Goal: Information Seeking & Learning: Learn about a topic

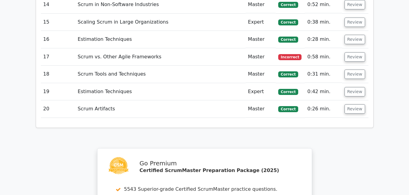
scroll to position [1272, 0]
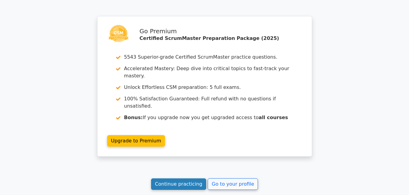
click at [172, 179] on link "Continue practicing" at bounding box center [178, 185] width 55 height 12
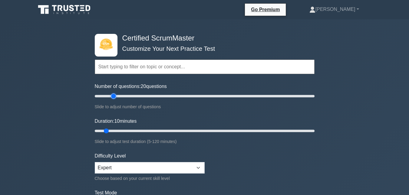
type input "20"
click at [111, 97] on input "Number of questions: 20 questions" at bounding box center [205, 96] width 220 height 7
type input "15"
click at [114, 134] on input "Duration: 10 minutes" at bounding box center [205, 130] width 220 height 7
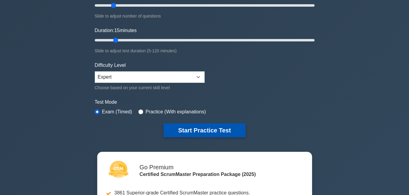
click at [220, 133] on button "Start Practice Test" at bounding box center [204, 131] width 82 height 14
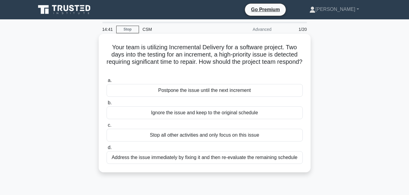
click at [221, 160] on div "Address the issue immediately by fixing it and then re-evaluate the remaining s…" at bounding box center [205, 157] width 196 height 13
click at [107, 150] on input "d. Address the issue immediately by fixing it and then re-evaluate the remainin…" at bounding box center [107, 148] width 0 height 4
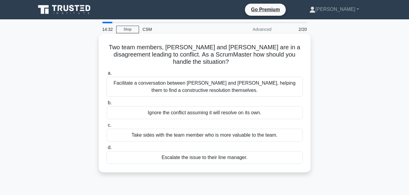
click at [217, 82] on div "Facilitate a conversation between Alice and Bob, helping them to find a constru…" at bounding box center [205, 87] width 196 height 20
click at [107, 75] on input "a. Facilitate a conversation between Alice and Bob, helping them to find a cons…" at bounding box center [107, 73] width 0 height 4
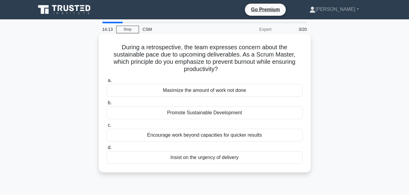
click at [216, 114] on div "Promote Sustainable Development" at bounding box center [205, 113] width 196 height 13
click at [107, 105] on input "b. Promote Sustainable Development" at bounding box center [107, 103] width 0 height 4
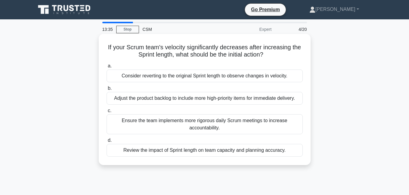
click at [191, 151] on div "Review the impact of Sprint length on team capacity and planning accuracy." at bounding box center [205, 150] width 196 height 13
click at [107, 143] on input "d. Review the impact of Sprint length on team capacity and planning accuracy." at bounding box center [107, 141] width 0 height 4
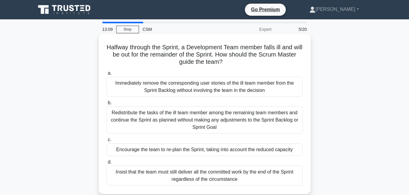
click at [188, 151] on div "Encourage the team to re-plan the Sprint, taking into account the reduced capac…" at bounding box center [205, 150] width 196 height 13
click at [107, 142] on input "c. Encourage the team to re-plan the Sprint, taking into account the reduced ca…" at bounding box center [107, 140] width 0 height 4
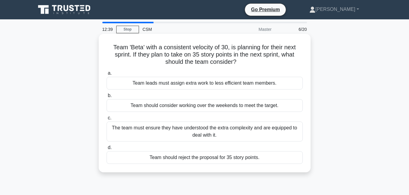
click at [196, 132] on div "The team must ensure they have understood the extra complexity and are equipped…" at bounding box center [205, 132] width 196 height 20
click at [107, 120] on input "c. The team must ensure they have understood the extra complexity and are equip…" at bounding box center [107, 118] width 0 height 4
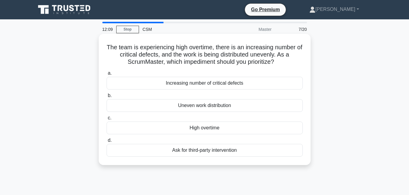
click at [205, 104] on div "Uneven work distribution" at bounding box center [205, 105] width 196 height 13
click at [107, 98] on input "b. Uneven work distribution" at bounding box center [107, 96] width 0 height 4
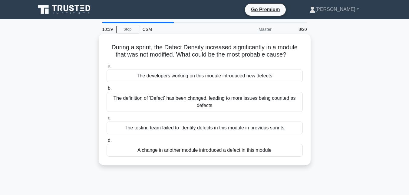
click at [205, 130] on div "The testing team failed to identify defects in this module in previous sprints" at bounding box center [205, 128] width 196 height 13
click at [107, 120] on input "c. The testing team failed to identify defects in this module in previous sprin…" at bounding box center [107, 118] width 0 height 4
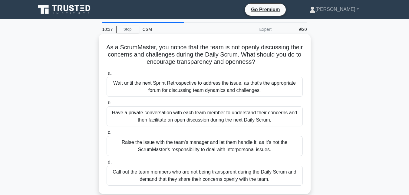
scroll to position [30, 0]
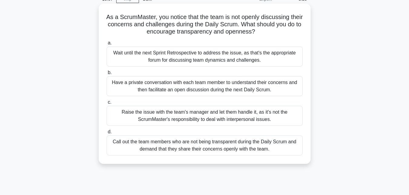
click at [181, 87] on div "Have a private conversation with each team member to understand their concerns …" at bounding box center [205, 86] width 196 height 20
click at [107, 75] on input "b. Have a private conversation with each team member to understand their concer…" at bounding box center [107, 73] width 0 height 4
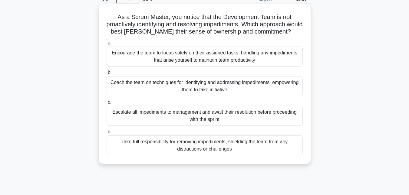
click at [205, 86] on div "Coach the team on techniques for identifying and addressing impediments, empowe…" at bounding box center [205, 86] width 196 height 20
click at [107, 75] on input "b. Coach the team on techniques for identifying and addressing impediments, emp…" at bounding box center [107, 73] width 0 height 4
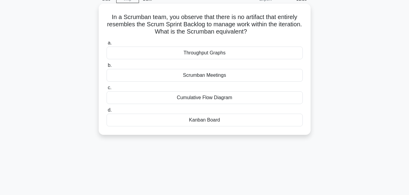
click at [216, 74] on div "Scrumban Meetings" at bounding box center [205, 75] width 196 height 13
click at [107, 68] on input "b. Scrumban Meetings" at bounding box center [107, 66] width 0 height 4
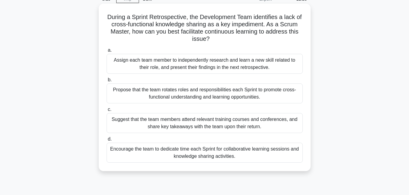
click at [203, 150] on div "Encourage the team to dedicate time each Sprint for collaborative learning sess…" at bounding box center [205, 153] width 196 height 20
click at [107, 141] on input "d. Encourage the team to dedicate time each Sprint for collaborative learning s…" at bounding box center [107, 139] width 0 height 4
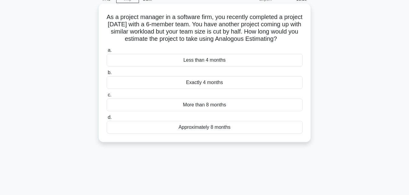
click at [206, 134] on div "Approximately 8 months" at bounding box center [205, 127] width 196 height 13
click at [107, 120] on input "d. Approximately 8 months" at bounding box center [107, 118] width 0 height 4
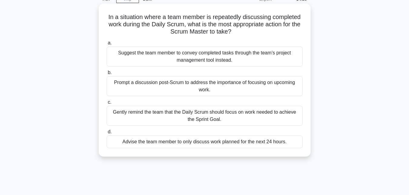
click at [209, 114] on div "Gently remind the team that the Daily Scrum should focus on work needed to achi…" at bounding box center [205, 116] width 196 height 20
click at [107, 104] on input "c. Gently remind the team that the Daily Scrum should focus on work needed to a…" at bounding box center [107, 103] width 0 height 4
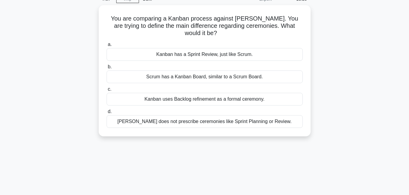
scroll to position [0, 0]
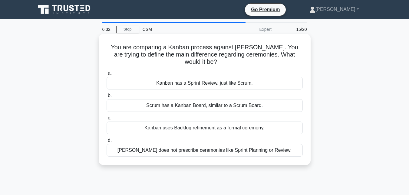
click at [220, 145] on div "Kanban does not prescribe ceremonies like Sprint Planning or Review." at bounding box center [205, 150] width 196 height 13
click at [107, 143] on input "d. Kanban does not prescribe ceremonies like Sprint Planning or Review." at bounding box center [107, 141] width 0 height 4
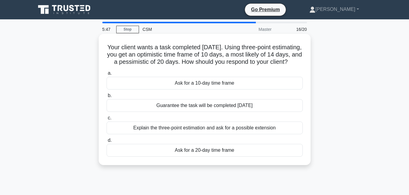
click at [225, 134] on div "Explain the three-point estimation and ask for a possible extension" at bounding box center [205, 128] width 196 height 13
click at [107, 120] on input "c. Explain the three-point estimation and ask for a possible extension" at bounding box center [107, 118] width 0 height 4
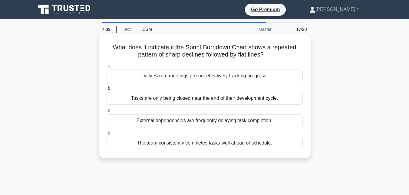
click at [218, 124] on div "External dependencies are frequently delaying task completion." at bounding box center [205, 120] width 196 height 13
click at [107, 113] on input "c. External dependencies are frequently delaying task completion." at bounding box center [107, 111] width 0 height 4
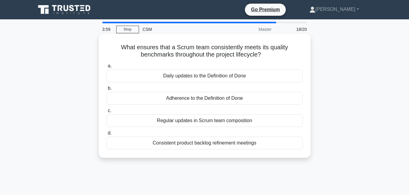
click at [223, 100] on div "Adherence to the Definition of Done" at bounding box center [205, 98] width 196 height 13
click at [107, 91] on input "b. Adherence to the Definition of Done" at bounding box center [107, 89] width 0 height 4
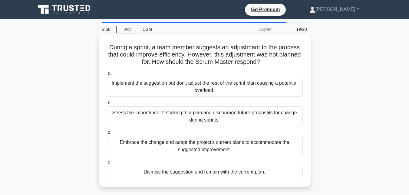
click at [208, 143] on div "Embrace the change and adapt the project's current plans to accommodate the sug…" at bounding box center [205, 146] width 196 height 20
click at [107, 135] on input "c. Embrace the change and adapt the project's current plans to accommodate the …" at bounding box center [107, 133] width 0 height 4
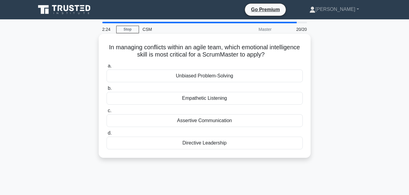
click at [202, 77] on div "Unbiased Problem-Solving" at bounding box center [205, 76] width 196 height 13
click at [107, 68] on input "a. Unbiased Problem-Solving" at bounding box center [107, 66] width 0 height 4
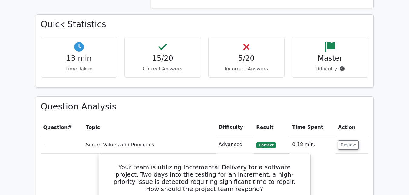
scroll to position [545, 0]
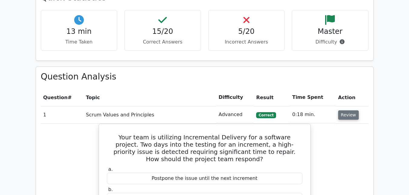
click at [343, 111] on button "Review" at bounding box center [348, 115] width 21 height 9
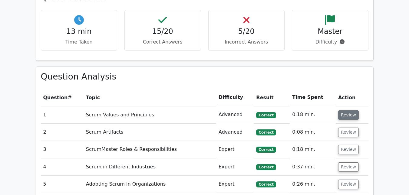
scroll to position [666, 0]
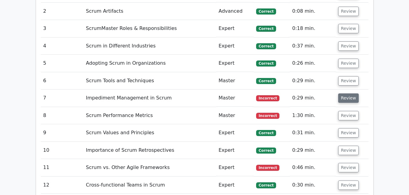
click at [339, 94] on button "Review" at bounding box center [348, 98] width 21 height 9
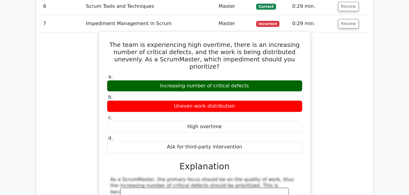
scroll to position [727, 0]
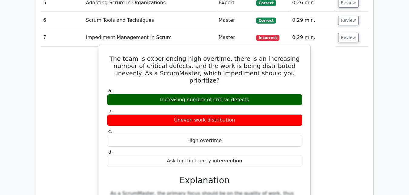
drag, startPoint x: 108, startPoint y: 45, endPoint x: 281, endPoint y: 140, distance: 197.7
click at [281, 140] on div "The team is experiencing high overtime, there is an increasing number of critic…" at bounding box center [204, 171] width 206 height 247
copy div "The team is experiencing high overtime, there is an increasing number of critic…"
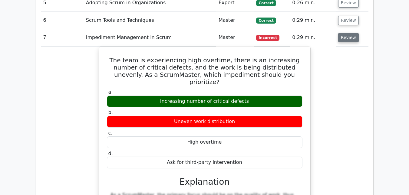
click at [346, 33] on button "Review" at bounding box center [348, 37] width 21 height 9
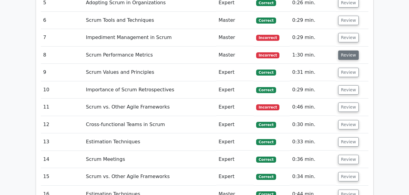
click at [342, 51] on button "Review" at bounding box center [348, 55] width 21 height 9
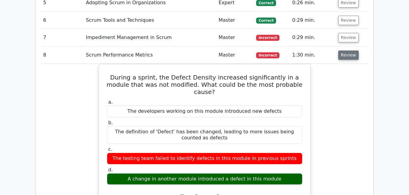
click at [347, 51] on button "Review" at bounding box center [348, 55] width 21 height 9
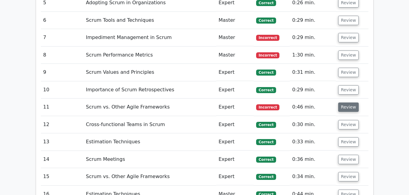
click at [348, 103] on button "Review" at bounding box center [348, 107] width 21 height 9
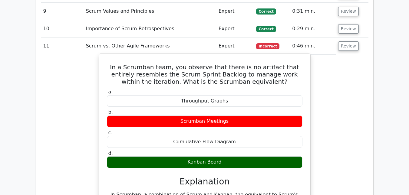
scroll to position [787, 0]
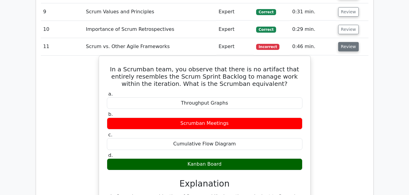
click at [343, 42] on button "Review" at bounding box center [348, 46] width 21 height 9
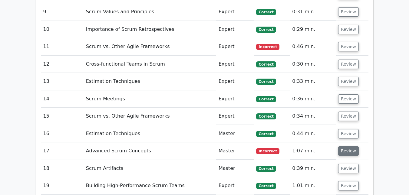
click at [342, 147] on button "Review" at bounding box center [348, 151] width 21 height 9
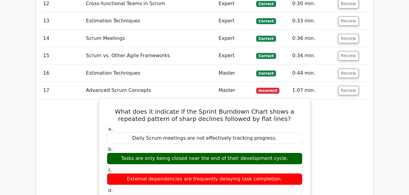
scroll to position [878, 0]
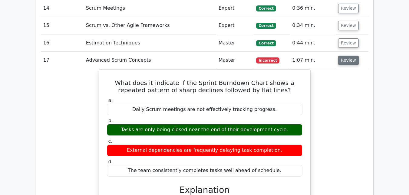
click at [340, 56] on button "Review" at bounding box center [348, 60] width 21 height 9
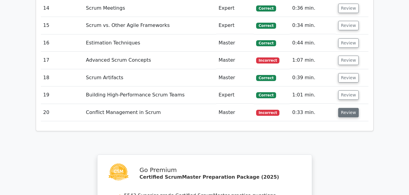
click at [342, 108] on button "Review" at bounding box center [348, 112] width 21 height 9
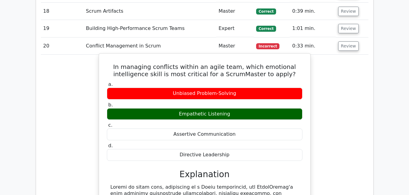
scroll to position [939, 0]
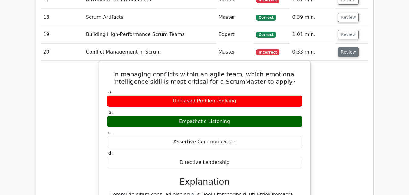
click at [345, 48] on button "Review" at bounding box center [348, 52] width 21 height 9
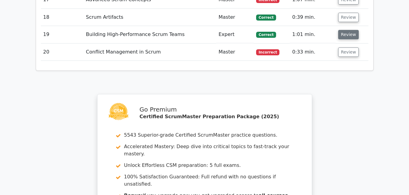
click at [343, 30] on button "Review" at bounding box center [348, 34] width 21 height 9
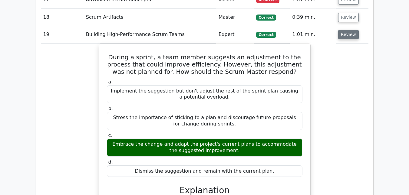
click at [339, 30] on button "Review" at bounding box center [348, 34] width 21 height 9
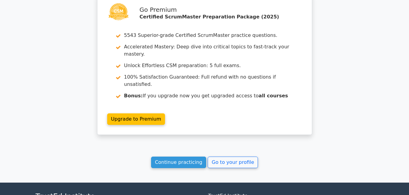
scroll to position [1069, 0]
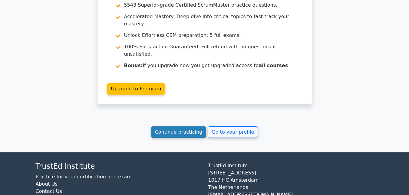
click at [201, 127] on link "Continue practicing" at bounding box center [178, 133] width 55 height 12
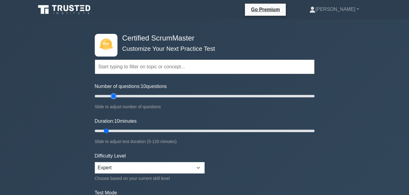
type input "20"
click at [112, 97] on input "Number of questions: 10 questions" at bounding box center [205, 96] width 220 height 7
type input "15"
click at [114, 130] on input "Duration: 15 minutes" at bounding box center [205, 130] width 220 height 7
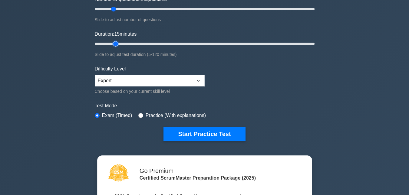
scroll to position [91, 0]
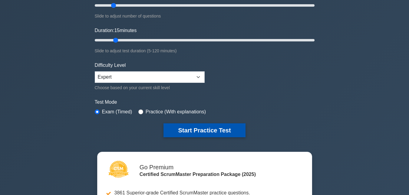
click at [201, 126] on button "Start Practice Test" at bounding box center [204, 131] width 82 height 14
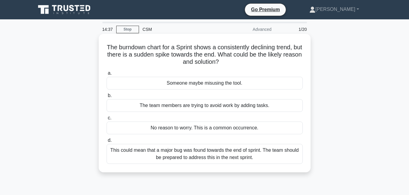
click at [215, 154] on div "This could mean that a major bug was found towards the end of sprint. The team …" at bounding box center [205, 154] width 196 height 20
click at [107, 143] on input "d. This could mean that a major bug was found towards the end of sprint. The te…" at bounding box center [107, 141] width 0 height 4
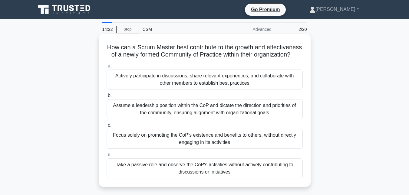
scroll to position [30, 0]
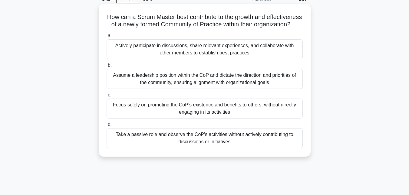
click at [190, 58] on div "Actively participate in discussions, share relevant experiences, and collaborat…" at bounding box center [205, 49] width 196 height 20
click at [107, 38] on input "a. Actively participate in discussions, share relevant experiences, and collabo…" at bounding box center [107, 36] width 0 height 4
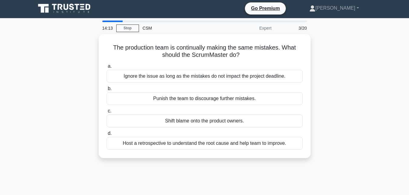
scroll to position [0, 0]
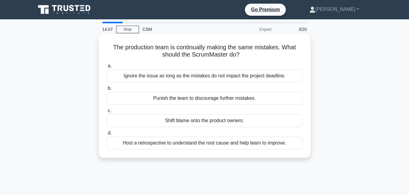
click at [202, 143] on div "Host a retrospective to understand the root cause and help team to improve." at bounding box center [205, 143] width 196 height 13
click at [107, 135] on input "d. Host a retrospective to understand the root cause and help team to improve." at bounding box center [107, 133] width 0 height 4
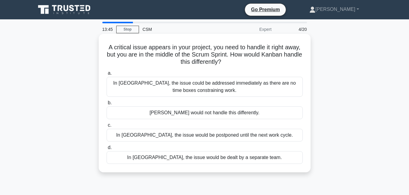
click at [197, 89] on div "In [GEOGRAPHIC_DATA], the issue could be addressed immediately as there are no …" at bounding box center [205, 87] width 196 height 20
click at [107, 75] on input "a. In [GEOGRAPHIC_DATA], the issue could be addressed immediately as there are …" at bounding box center [107, 73] width 0 height 4
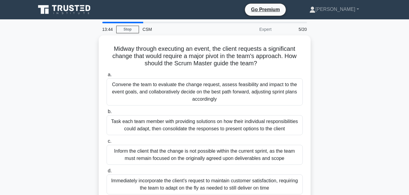
scroll to position [30, 0]
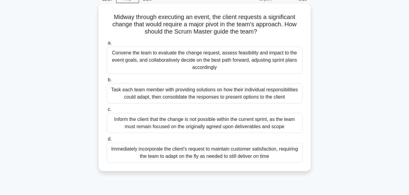
click at [202, 61] on div "Convene the team to evaluate the change request, assess feasibility and impact …" at bounding box center [205, 60] width 196 height 27
click at [107, 45] on input "a. Convene the team to evaluate the change request, assess feasibility and impa…" at bounding box center [107, 43] width 0 height 4
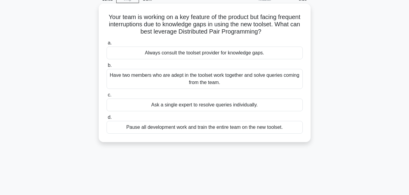
click at [207, 75] on div "Have two members who are adept in the toolset work together and solve queries c…" at bounding box center [205, 79] width 196 height 20
click at [107, 68] on input "b. Have two members who are adept in the toolset work together and solve querie…" at bounding box center [107, 66] width 0 height 4
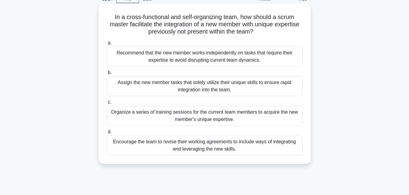
click at [211, 145] on div "Encourage the team to revise their working agreements to include ways of integr…" at bounding box center [205, 146] width 196 height 20
click at [107, 134] on input "d. Encourage the team to revise their working agreements to include ways of int…" at bounding box center [107, 132] width 0 height 4
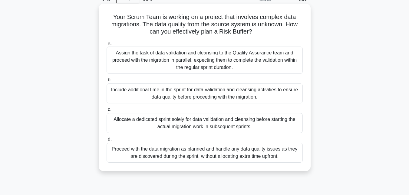
click at [192, 124] on div "Allocate a dedicated sprint solely for data validation and cleansing before sta…" at bounding box center [205, 123] width 196 height 20
click at [107, 112] on input "c. Allocate a dedicated sprint solely for data validation and cleansing before …" at bounding box center [107, 110] width 0 height 4
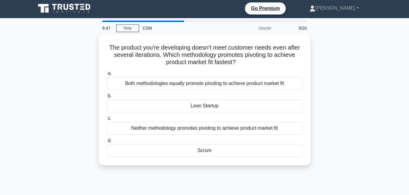
scroll to position [0, 0]
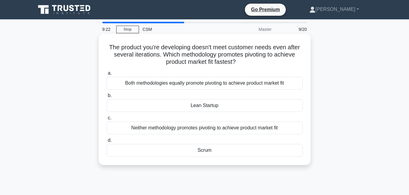
click at [203, 107] on div "Lean Startup" at bounding box center [205, 105] width 196 height 13
click at [107, 98] on input "b. Lean Startup" at bounding box center [107, 96] width 0 height 4
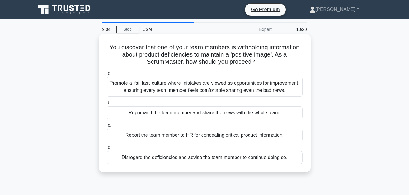
click at [206, 87] on div "Promote a 'fail fast' culture where mistakes are viewed as opportunities for im…" at bounding box center [205, 87] width 196 height 20
click at [107, 75] on input "a. Promote a 'fail fast' culture where mistakes are viewed as opportunities for…" at bounding box center [107, 73] width 0 height 4
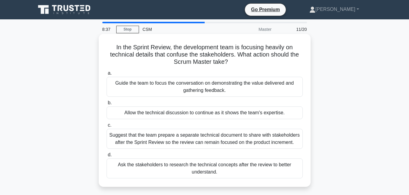
click at [201, 87] on div "Guide the team to focus the conversation on demonstrating the value delivered a…" at bounding box center [205, 87] width 196 height 20
click at [107, 75] on input "a. Guide the team to focus the conversation on demonstrating the value delivere…" at bounding box center [107, 73] width 0 height 4
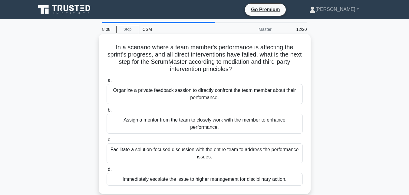
click at [202, 153] on div "Facilitate a solution-focused discussion with the entire team to address the pe…" at bounding box center [205, 154] width 196 height 20
click at [107, 142] on input "c. Facilitate a solution-focused discussion with the entire team to address the…" at bounding box center [107, 140] width 0 height 4
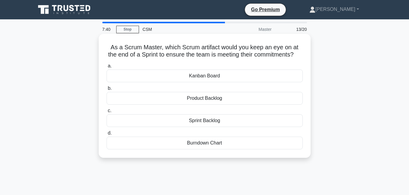
click at [205, 150] on div "Burndown Chart" at bounding box center [205, 143] width 196 height 13
click at [107, 135] on input "d. Burndown Chart" at bounding box center [107, 133] width 0 height 4
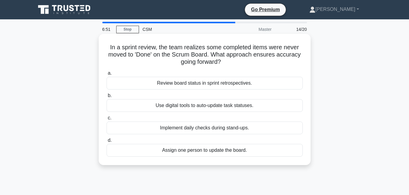
click at [194, 106] on div "Use digital tools to auto-update task statuses." at bounding box center [205, 105] width 196 height 13
click at [107, 98] on input "b. Use digital tools to auto-update task statuses." at bounding box center [107, 96] width 0 height 4
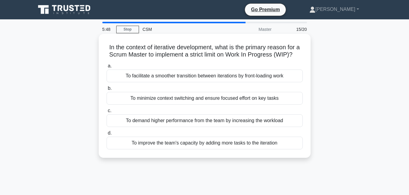
click at [198, 81] on div "To facilitate a smoother transition between iterations by front-loading work" at bounding box center [205, 76] width 196 height 13
click at [107, 68] on input "a. To facilitate a smoother transition between iterations by front-loading work" at bounding box center [107, 66] width 0 height 4
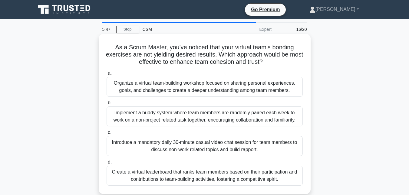
scroll to position [30, 0]
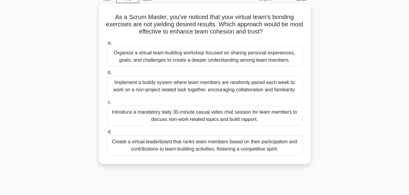
click at [150, 59] on div "Organize a virtual team-building workshop focused on sharing personal experienc…" at bounding box center [205, 57] width 196 height 20
click at [107, 45] on input "a. Organize a virtual team-building workshop focused on sharing personal experi…" at bounding box center [107, 43] width 0 height 4
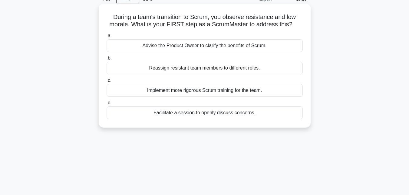
click at [227, 114] on div "Facilitate a session to openly discuss concerns." at bounding box center [205, 113] width 196 height 13
click at [107, 105] on input "d. Facilitate a session to openly discuss concerns." at bounding box center [107, 103] width 0 height 4
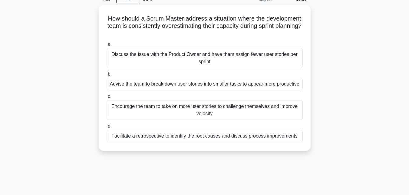
scroll to position [0, 0]
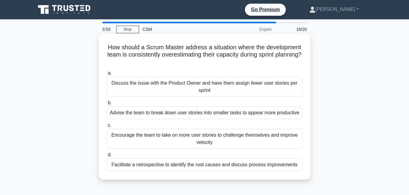
click at [193, 167] on div "Facilitate a retrospective to identify the root causes and discuss process impr…" at bounding box center [205, 165] width 196 height 13
click at [107, 157] on input "d. Facilitate a retrospective to identify the root causes and discuss process i…" at bounding box center [107, 155] width 0 height 4
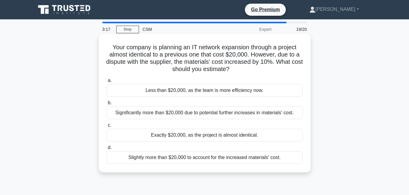
click at [209, 158] on div "Slightly more than $20,000 to account for the increased materials' cost." at bounding box center [205, 157] width 196 height 13
click at [107, 150] on input "d. Slightly more than $20,000 to account for the increased materials' cost." at bounding box center [107, 148] width 0 height 4
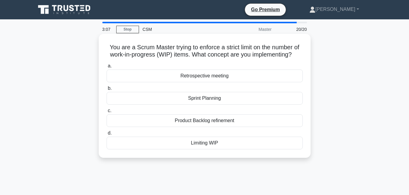
click at [205, 146] on div "Limiting WIP" at bounding box center [205, 143] width 196 height 13
click at [107, 135] on input "d. Limiting WIP" at bounding box center [107, 133] width 0 height 4
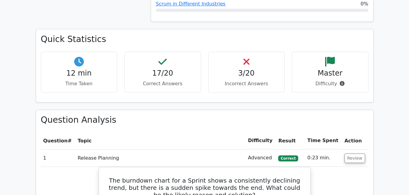
scroll to position [484, 0]
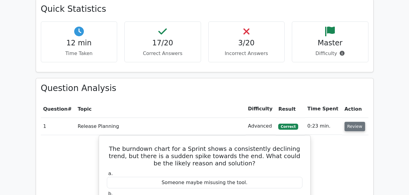
click at [360, 122] on button "Review" at bounding box center [355, 126] width 21 height 9
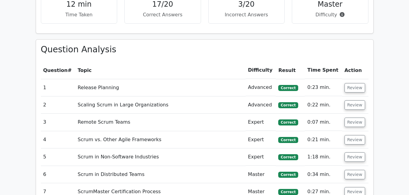
scroll to position [575, 0]
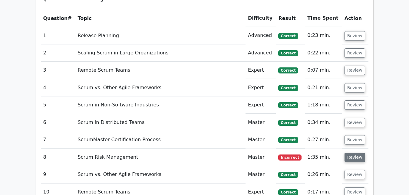
click at [346, 153] on button "Review" at bounding box center [355, 157] width 21 height 9
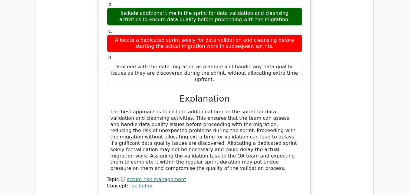
scroll to position [817, 0]
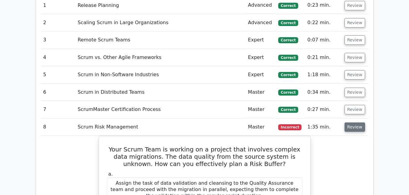
click at [351, 123] on button "Review" at bounding box center [355, 127] width 21 height 9
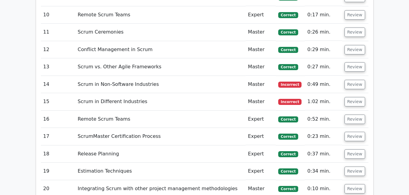
scroll to position [757, 0]
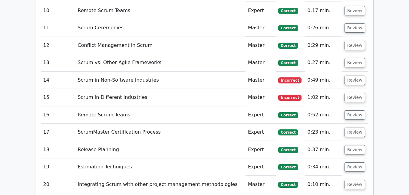
click at [346, 72] on td "Review" at bounding box center [355, 80] width 26 height 17
click at [348, 76] on button "Review" at bounding box center [355, 80] width 21 height 9
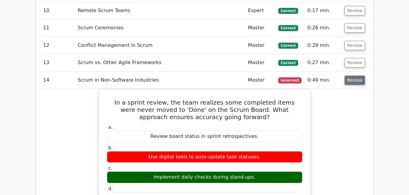
click at [350, 76] on button "Review" at bounding box center [355, 80] width 21 height 9
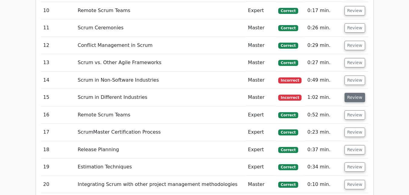
click at [352, 93] on button "Review" at bounding box center [355, 97] width 21 height 9
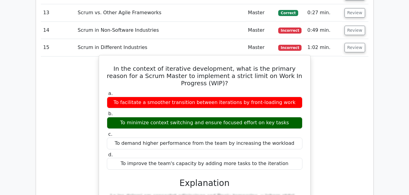
scroll to position [817, 0]
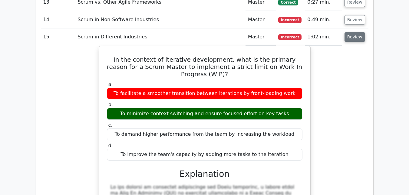
click at [348, 32] on button "Review" at bounding box center [355, 36] width 21 height 9
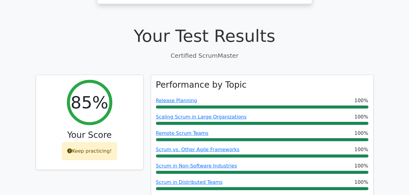
scroll to position [0, 0]
